Goal: Task Accomplishment & Management: Manage account settings

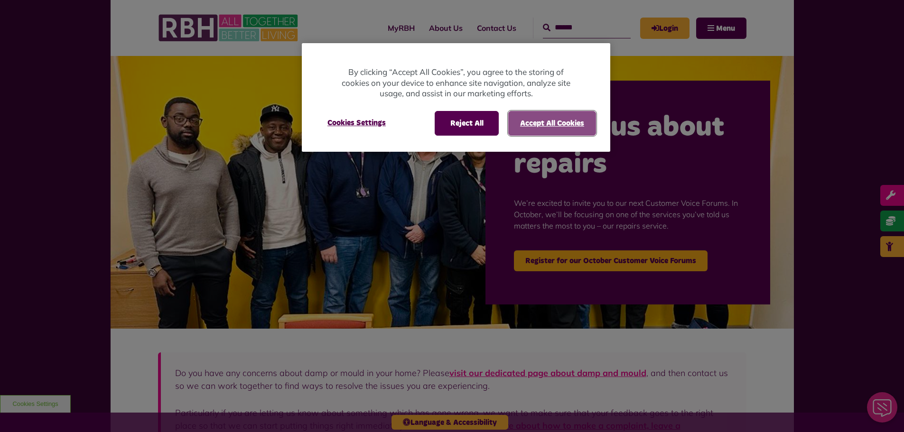
drag, startPoint x: 550, startPoint y: 118, endPoint x: 559, endPoint y: 116, distance: 9.3
click at [550, 118] on button "Accept All Cookies" at bounding box center [552, 123] width 88 height 25
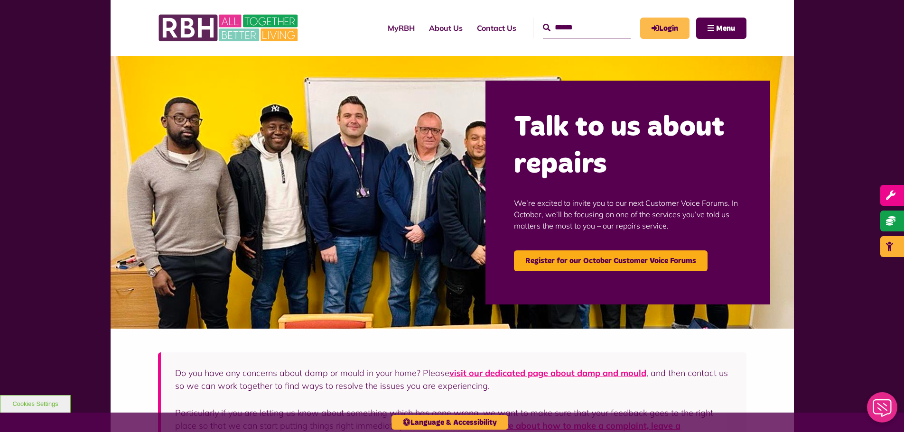
click at [668, 26] on link "Login" at bounding box center [664, 28] width 49 height 21
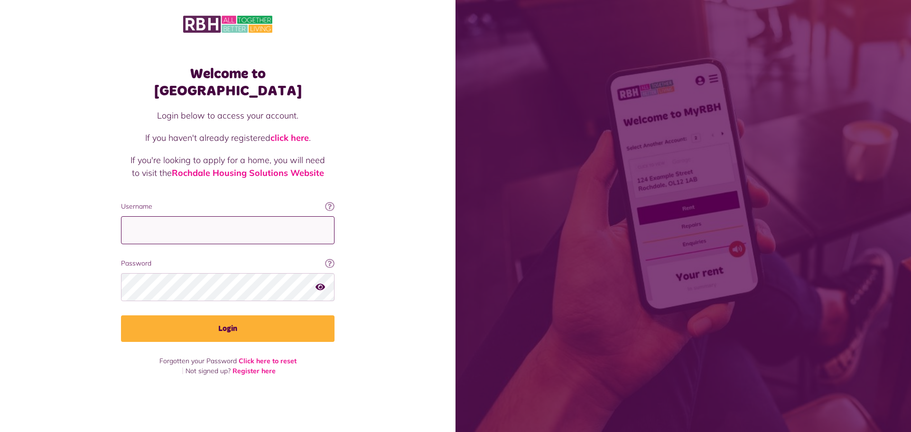
click at [177, 221] on input "Username" at bounding box center [228, 230] width 214 height 28
type input "**********"
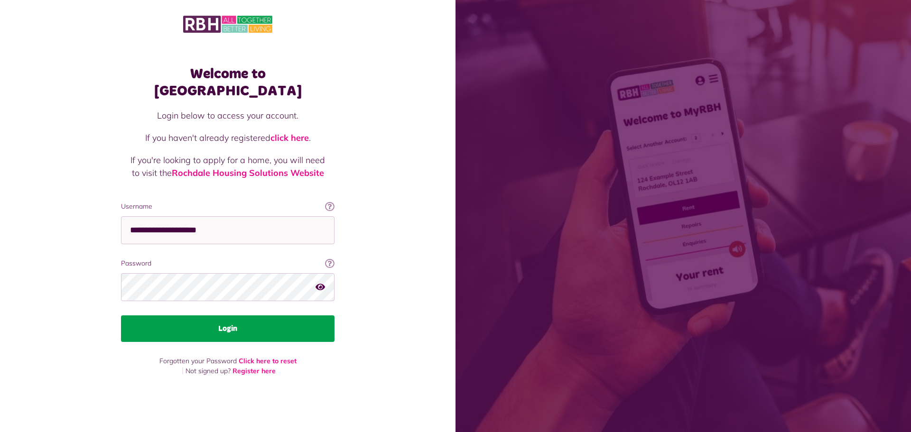
click at [221, 320] on button "Login" at bounding box center [228, 329] width 214 height 27
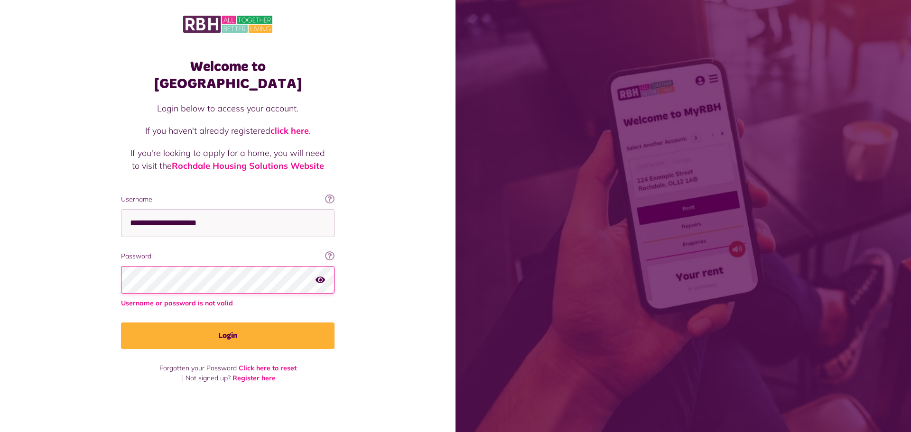
click at [121, 323] on button "Login" at bounding box center [228, 336] width 214 height 27
click at [266, 364] on link "Click here to reset" at bounding box center [268, 368] width 58 height 9
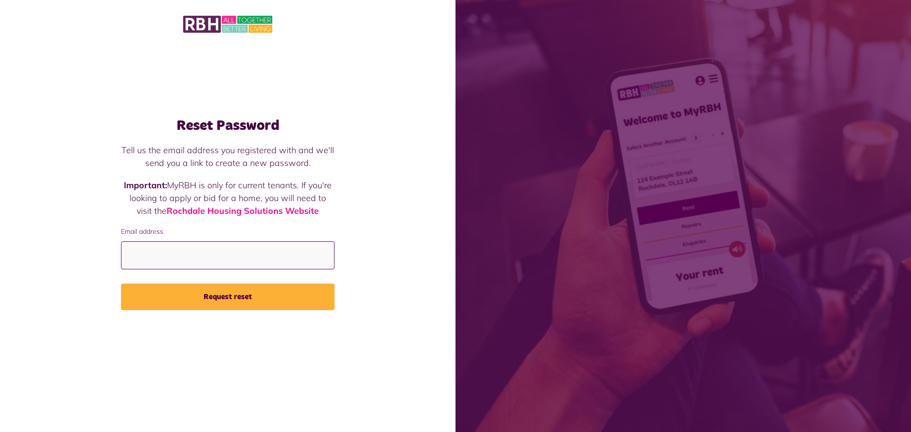
click at [203, 263] on input "Email address" at bounding box center [228, 256] width 214 height 28
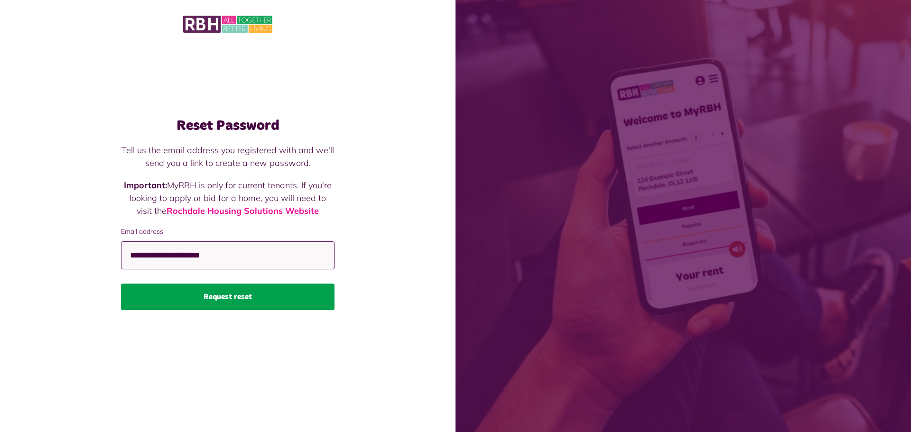
type input "**********"
click at [224, 296] on button "Request reset" at bounding box center [228, 297] width 214 height 27
